Goal: Communication & Community: Answer question/provide support

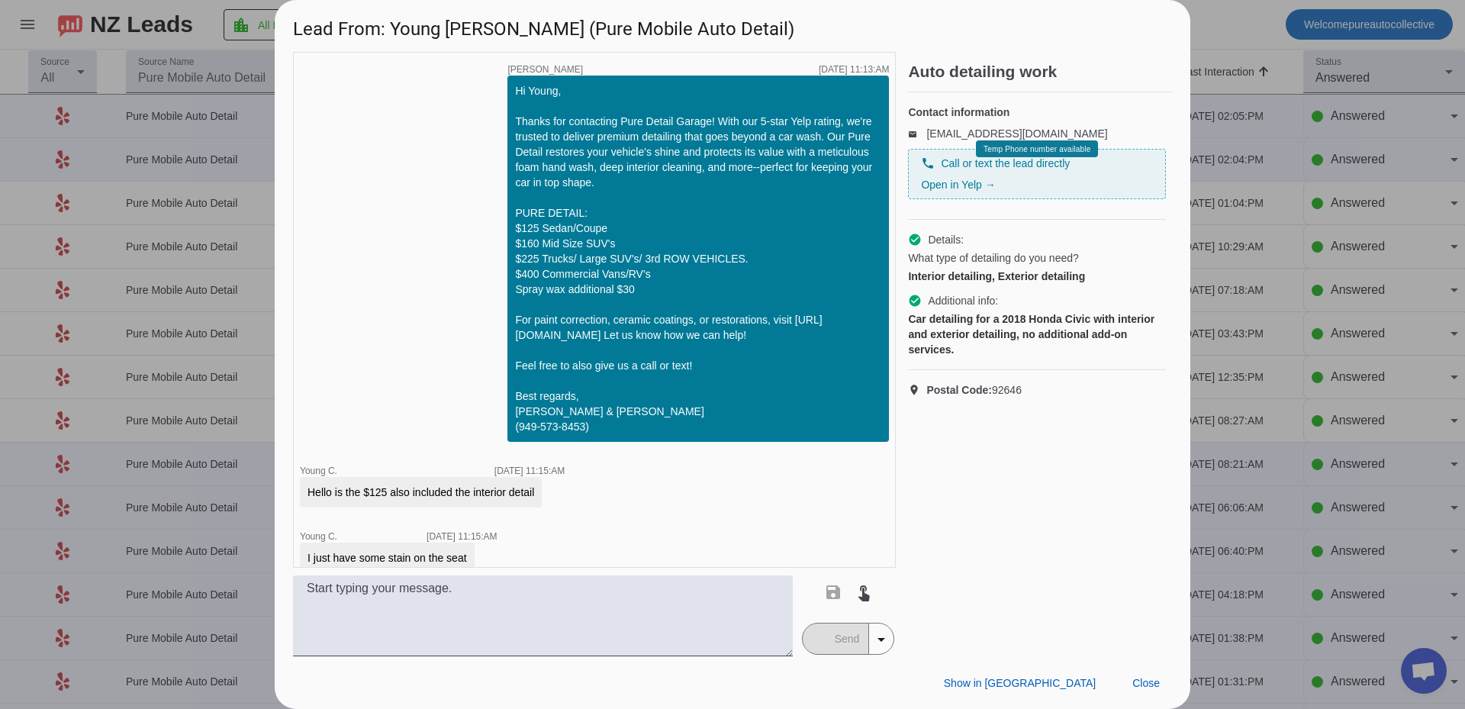
scroll to position [99, 0]
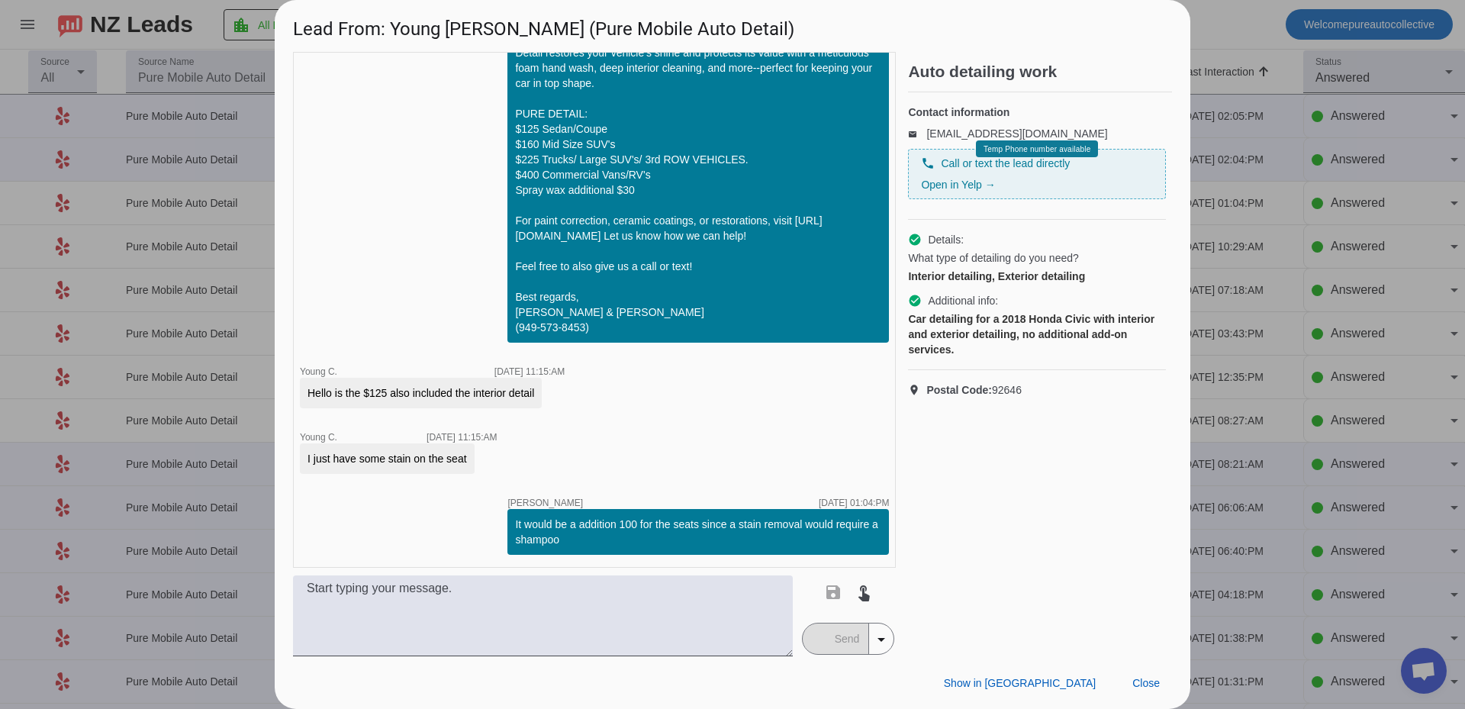
click at [114, 306] on div at bounding box center [732, 354] width 1465 height 709
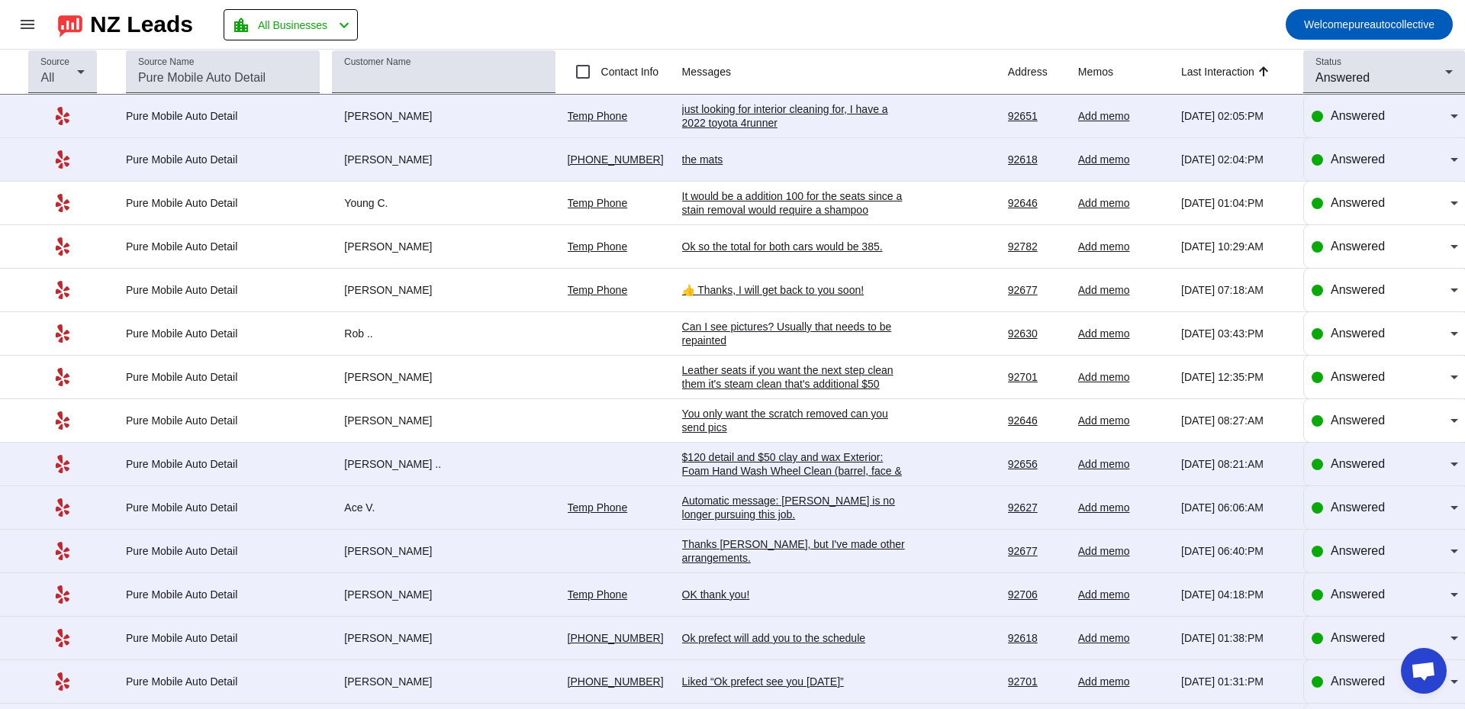
click at [714, 164] on div "the mats" at bounding box center [796, 160] width 229 height 14
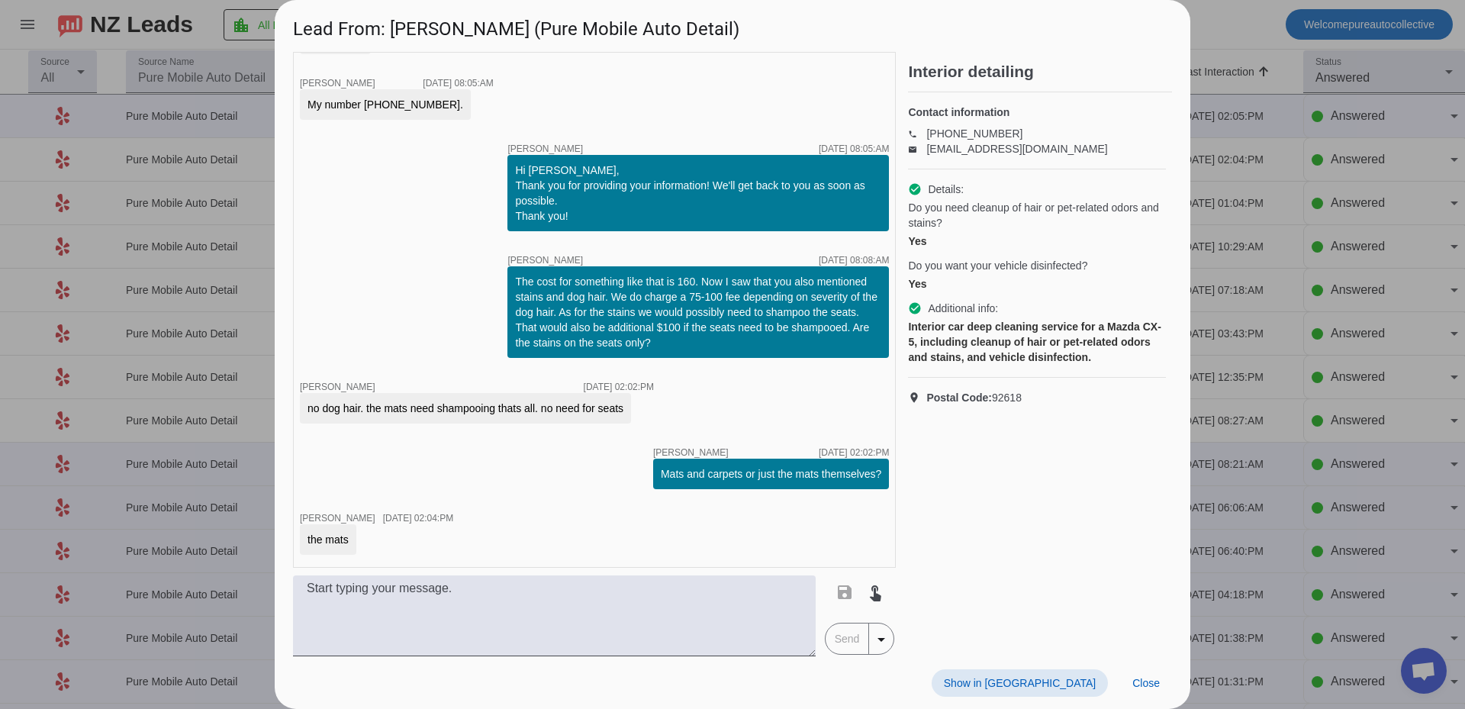
scroll to position [985, 0]
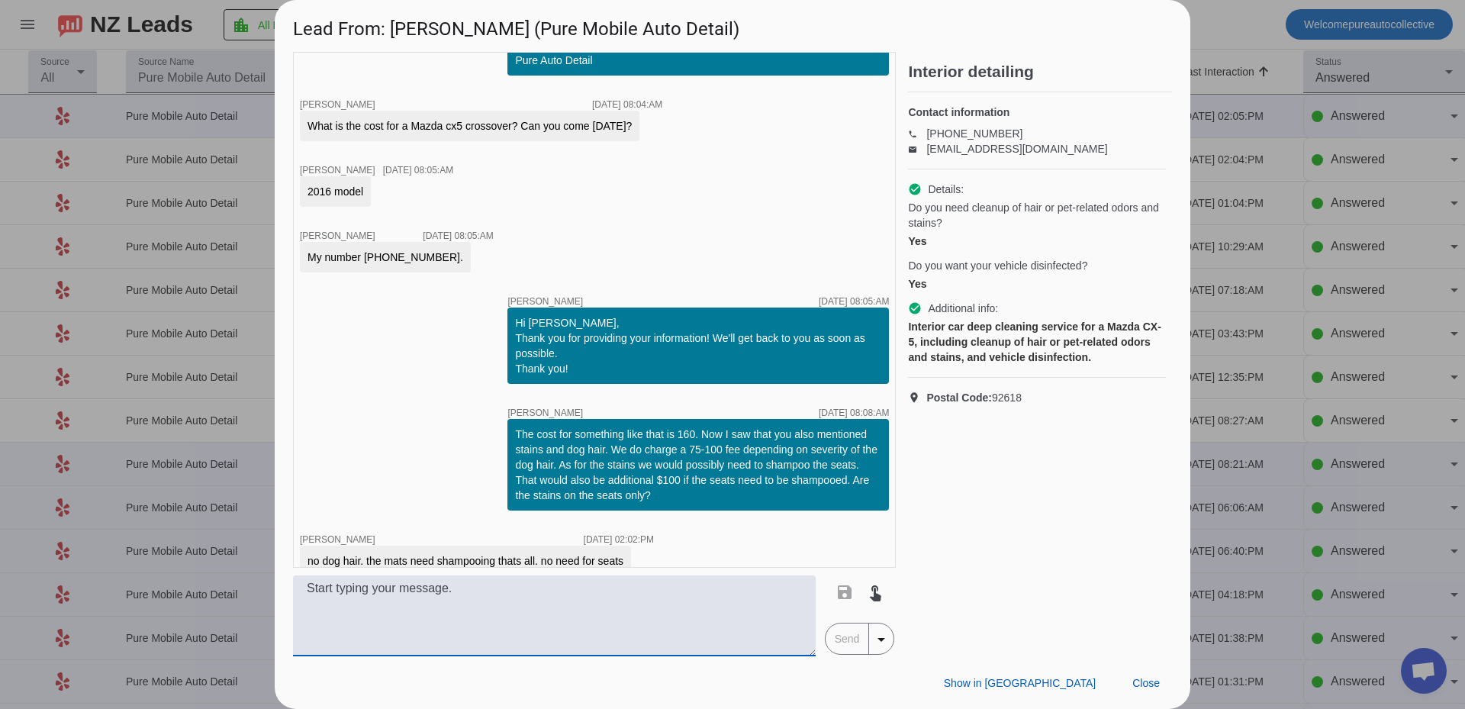
click at [476, 634] on textarea at bounding box center [554, 615] width 522 height 81
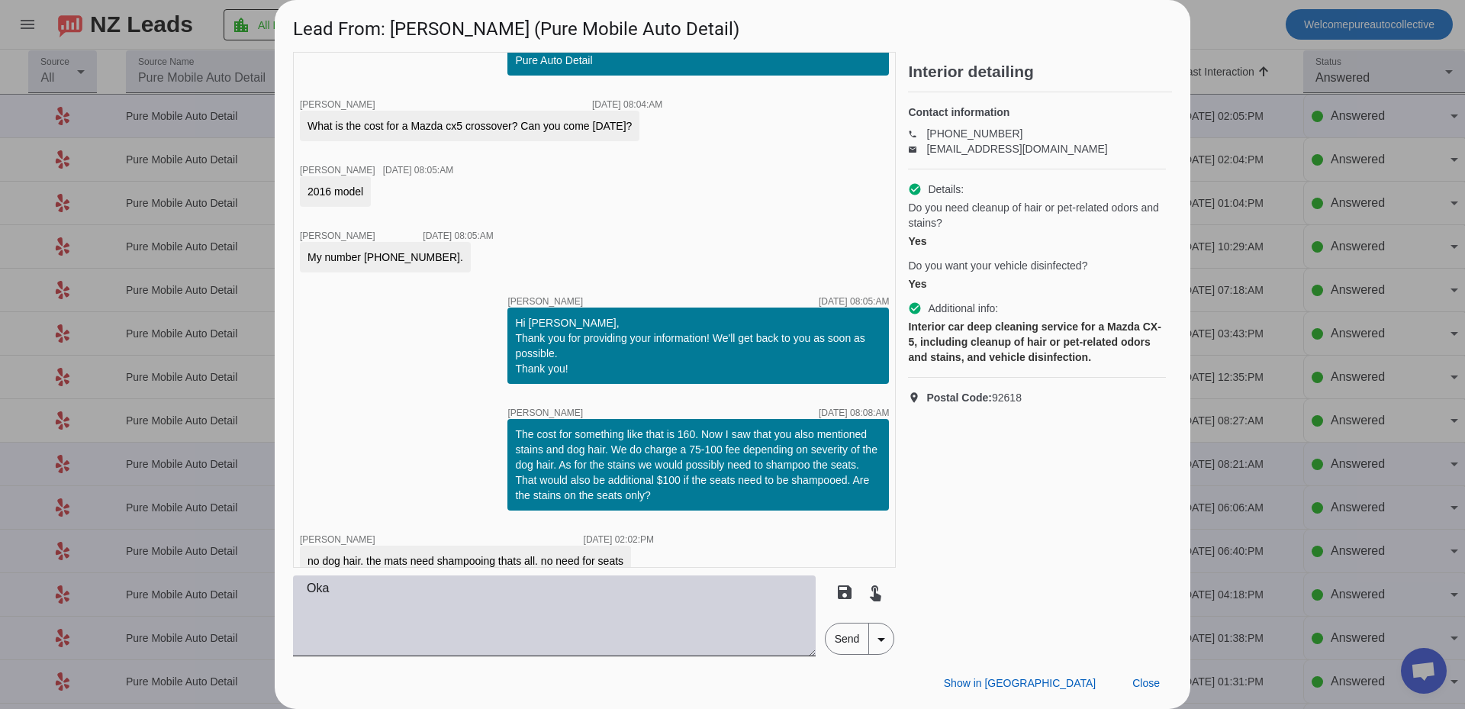
click at [570, 593] on textarea "Oka" at bounding box center [554, 615] width 522 height 81
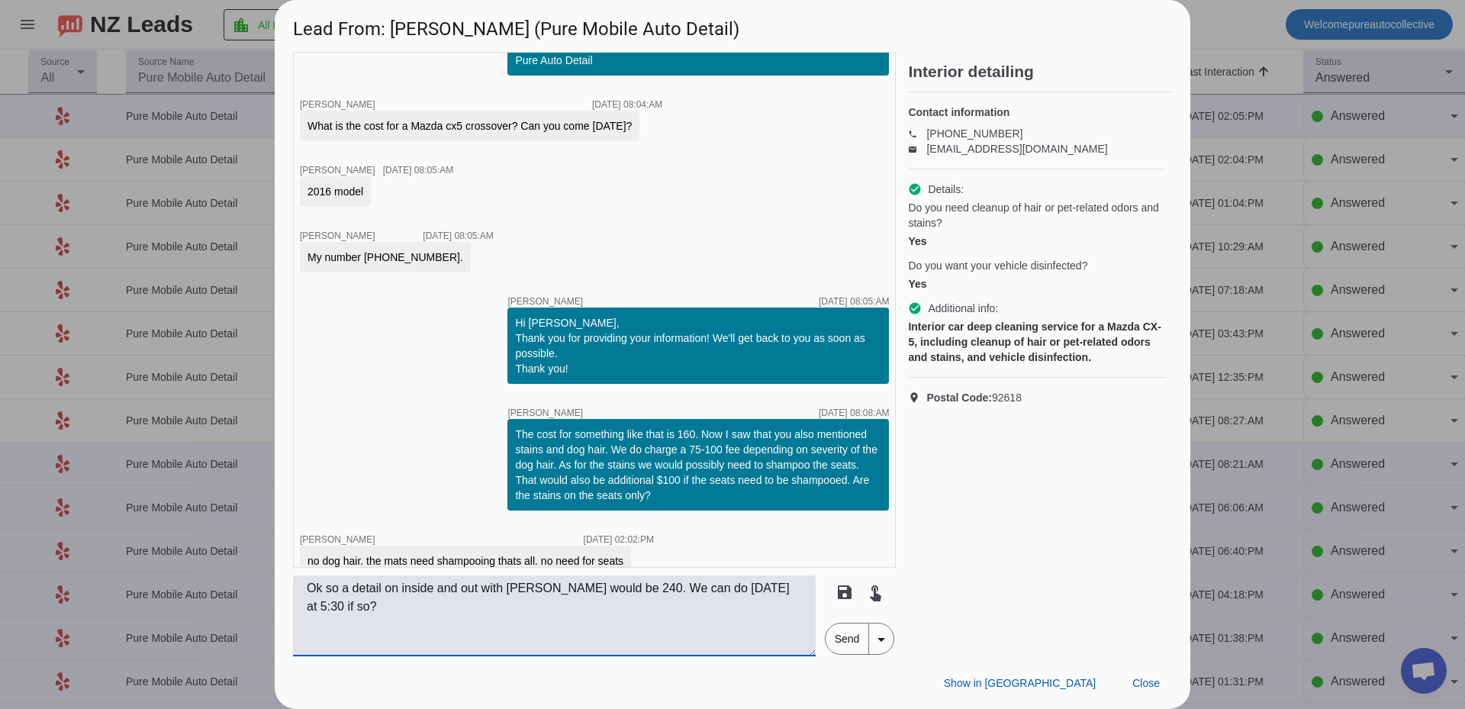
scroll to position [1138, 0]
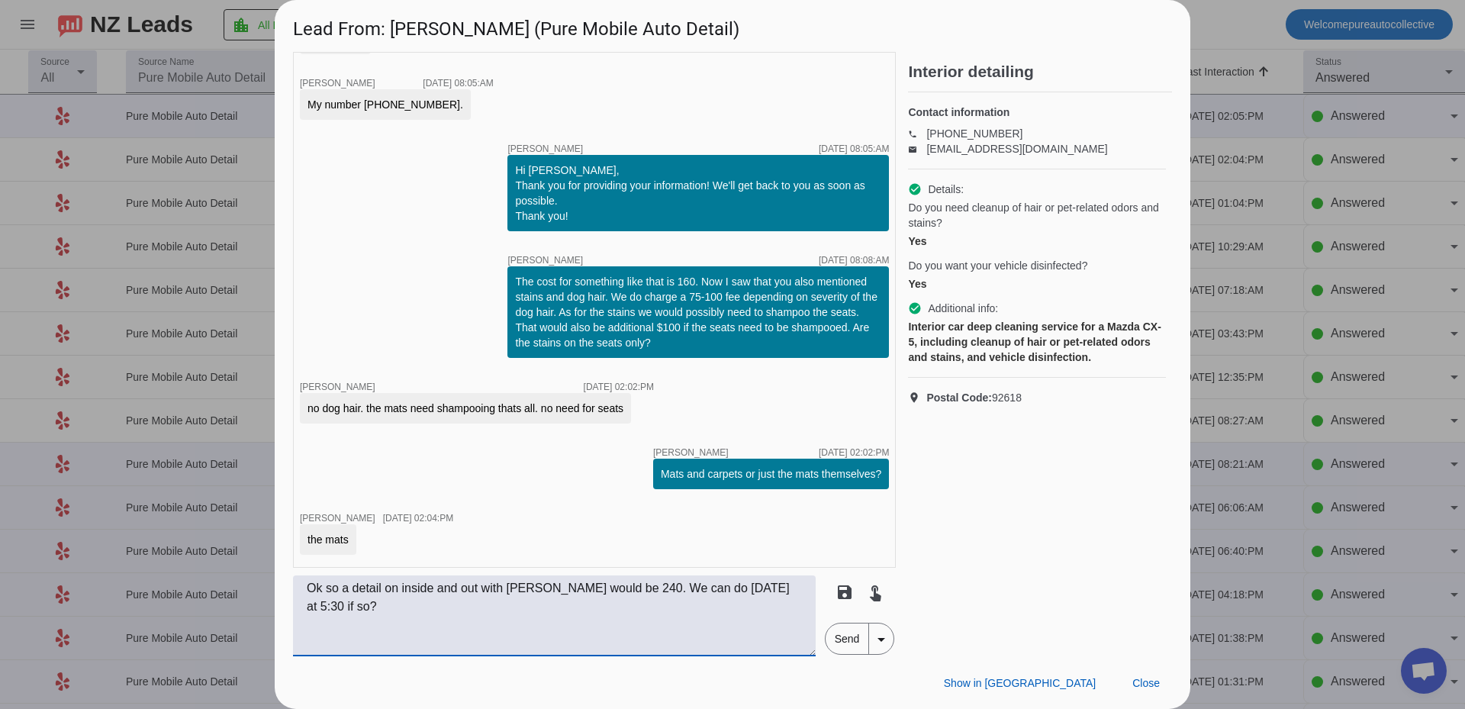
type textarea "Ok so a detail on inside and out with [PERSON_NAME] would be 240. We can do [DA…"
click at [837, 637] on span "Send" at bounding box center [846, 638] width 43 height 31
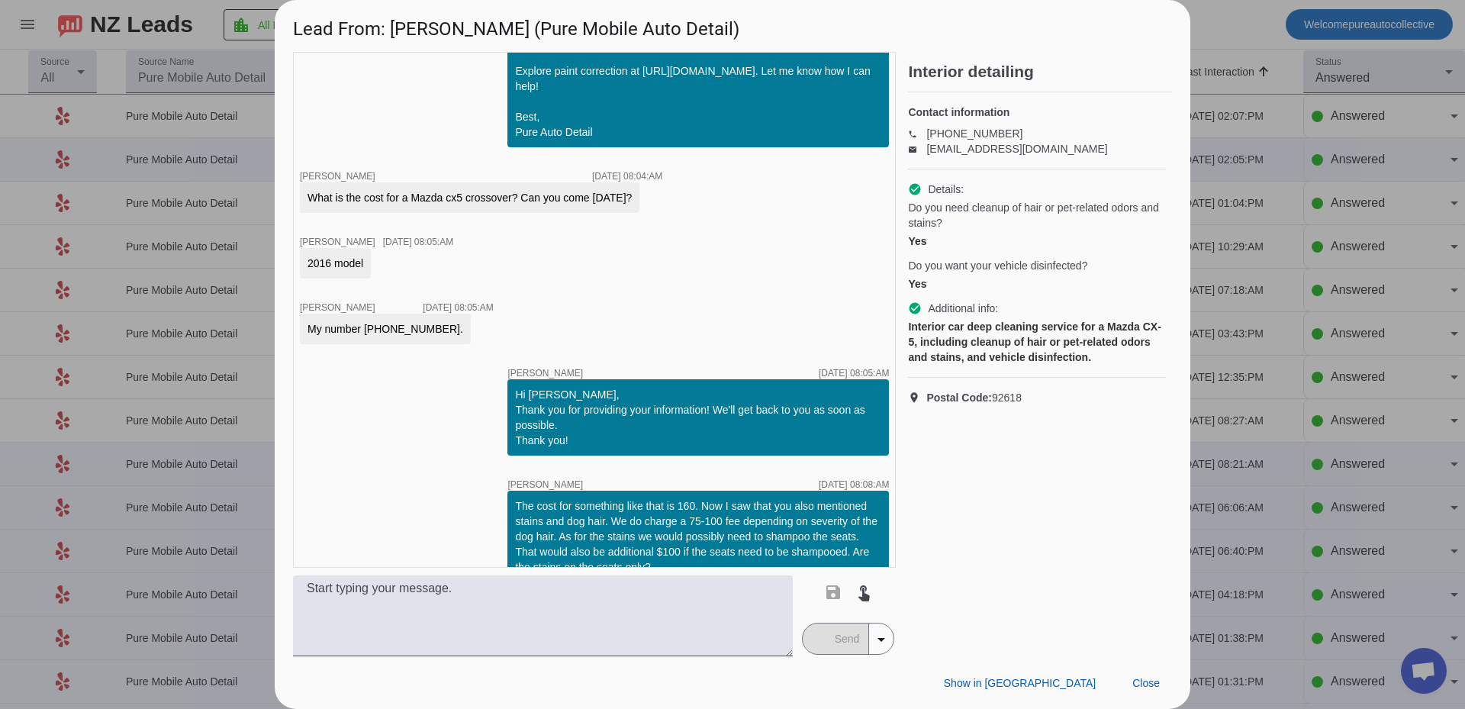
scroll to position [1219, 0]
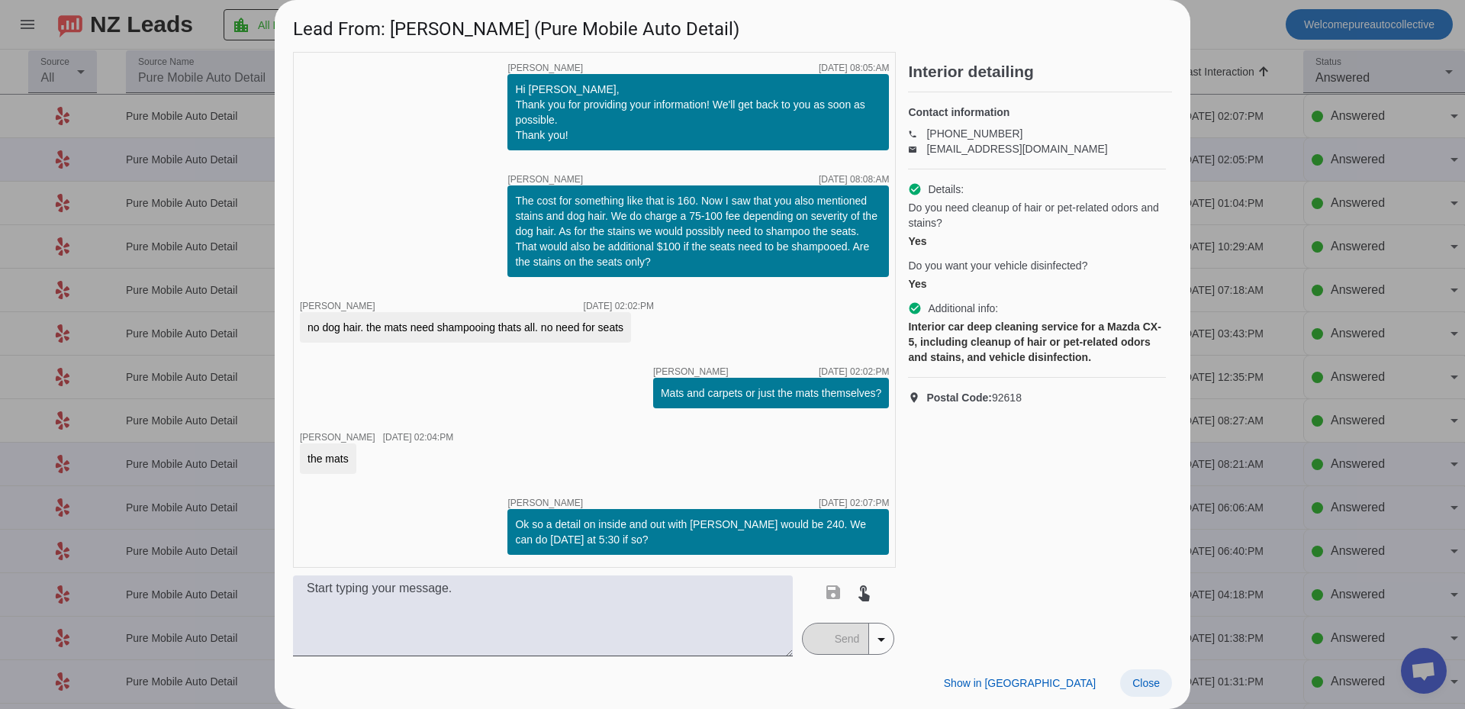
click at [1162, 685] on span at bounding box center [1146, 682] width 52 height 27
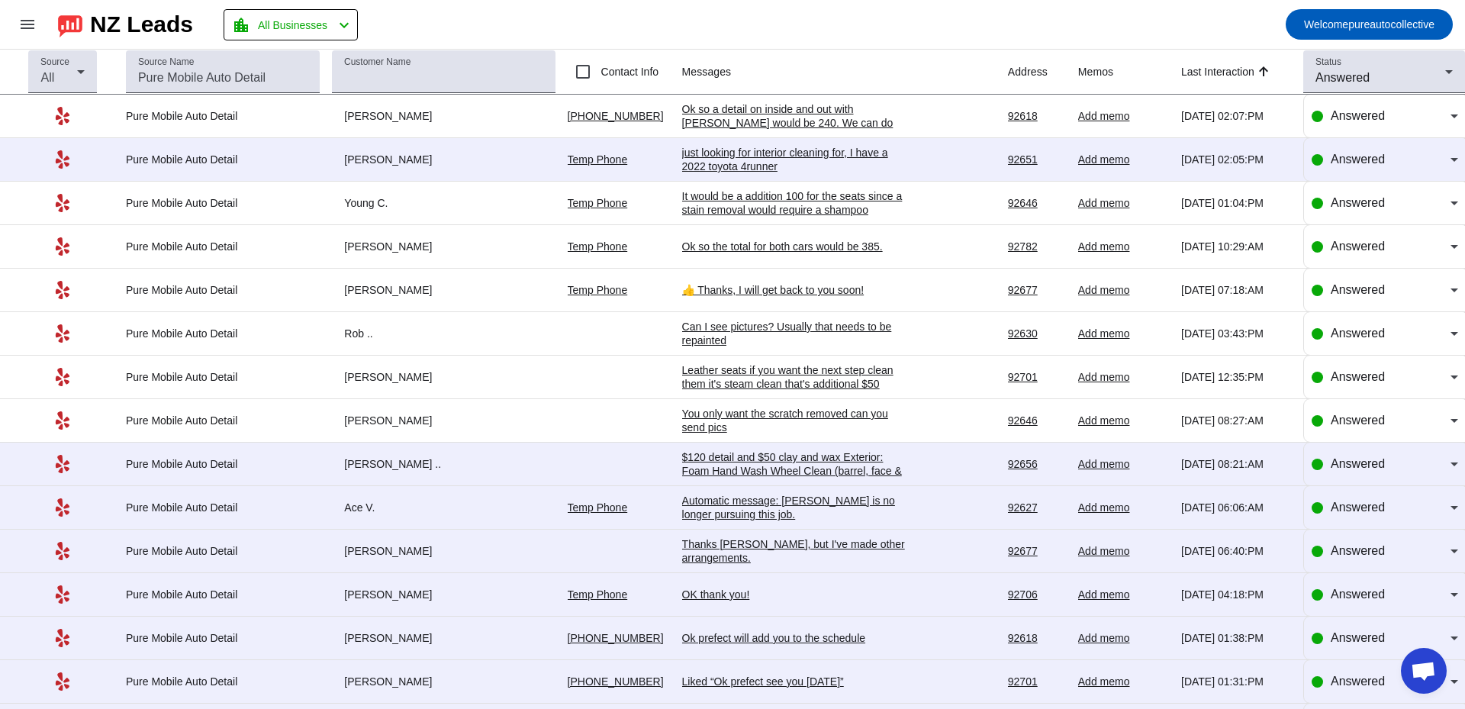
click at [770, 165] on div "just looking for interior cleaning for, I have a 2022 toyota 4runner" at bounding box center [796, 159] width 229 height 27
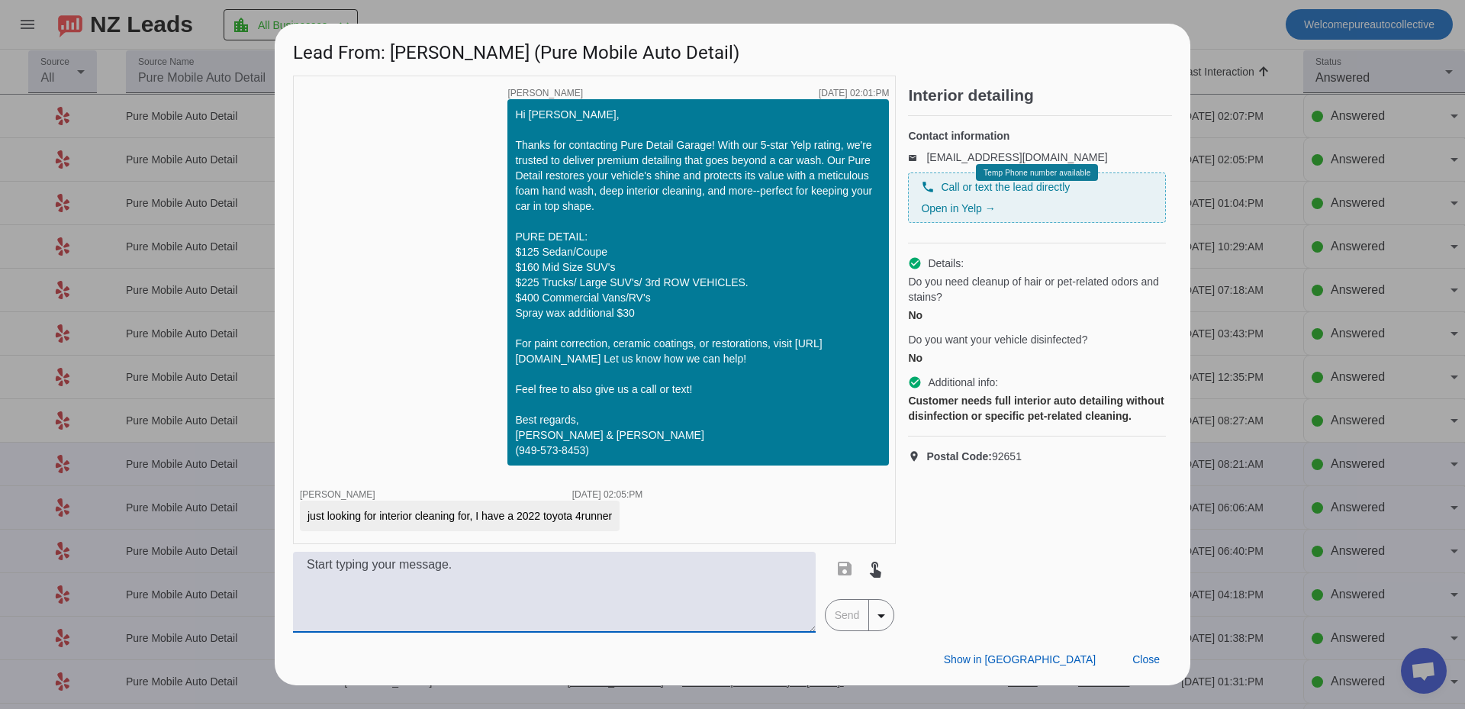
click at [693, 580] on textarea at bounding box center [554, 591] width 522 height 81
type textarea "O"
type textarea "Ok for only a interior detail would be 120 on that vehicle. how soon were you t…"
click at [860, 618] on span "Send" at bounding box center [846, 615] width 43 height 31
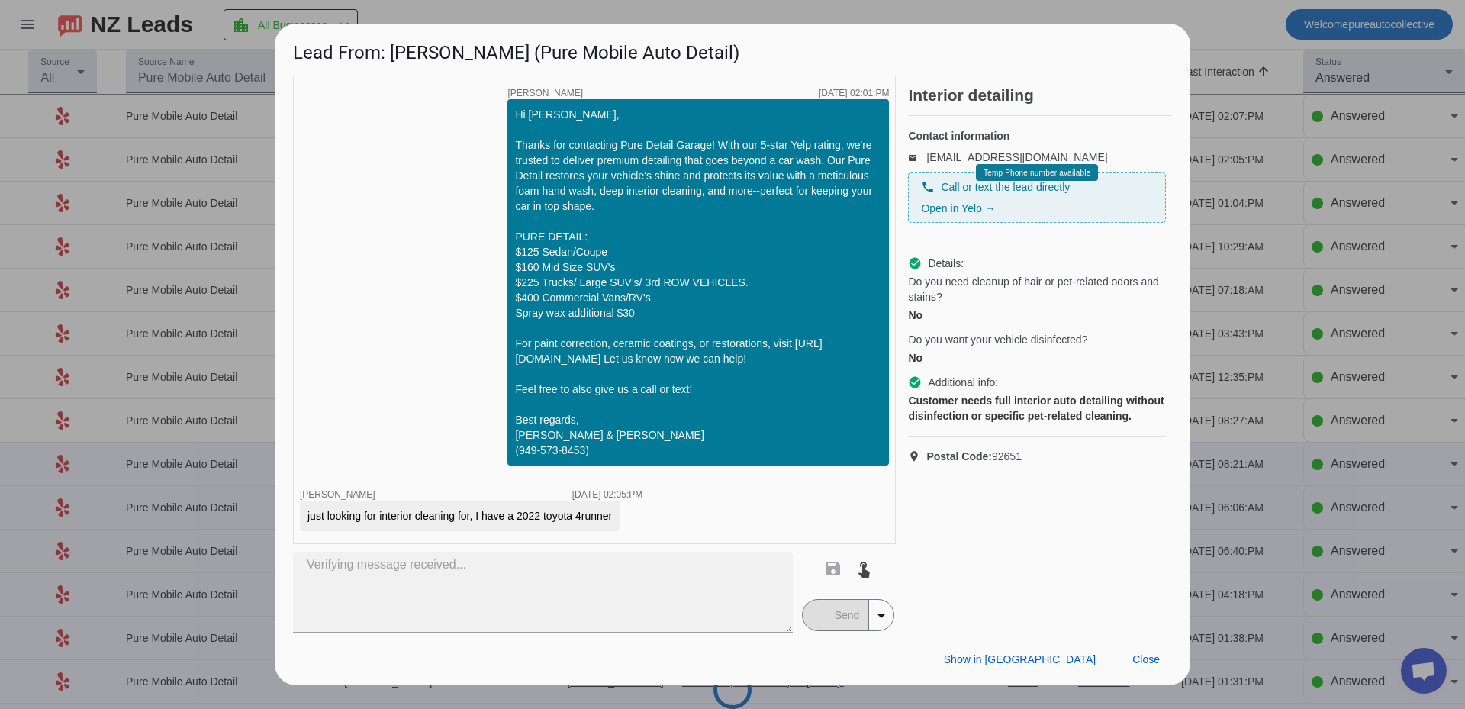
scroll to position [34, 0]
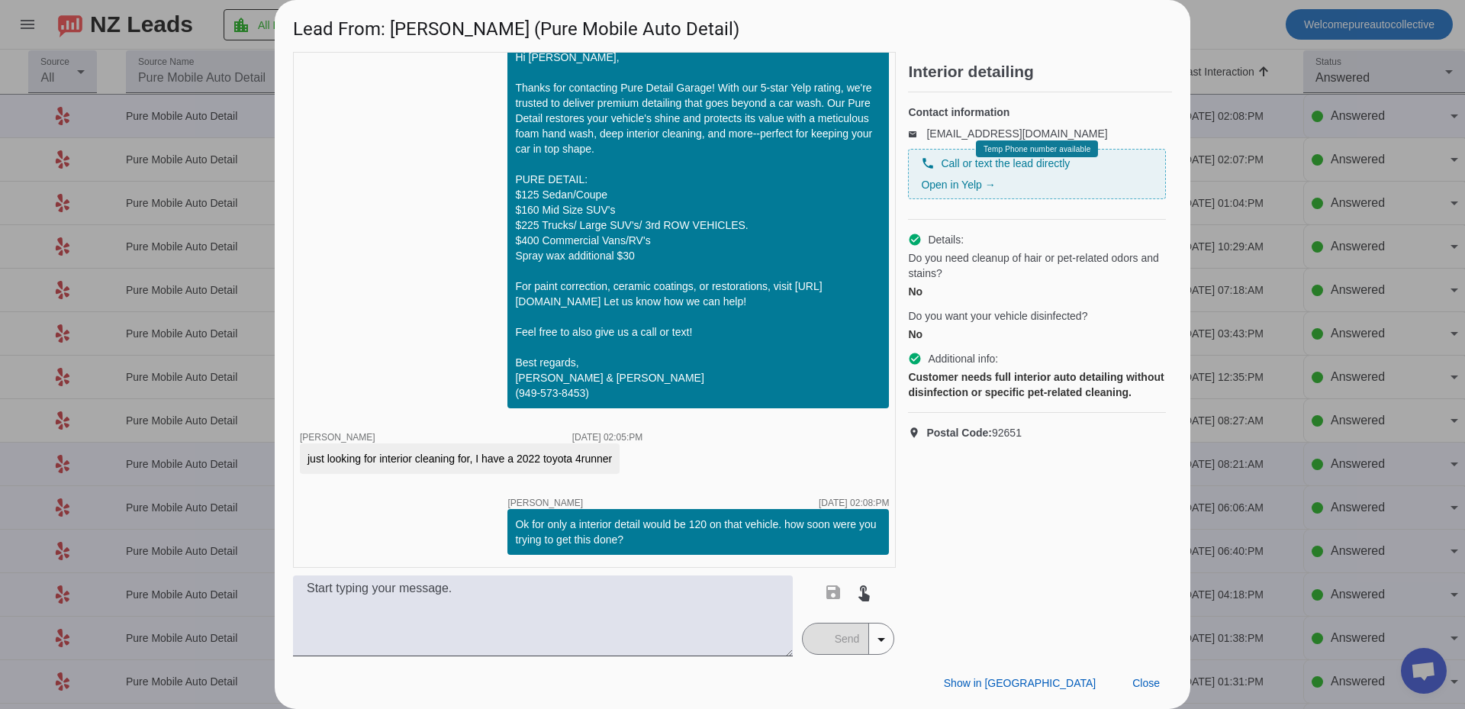
click at [1280, 446] on div at bounding box center [732, 354] width 1465 height 709
